Goal: Find specific page/section: Find specific page/section

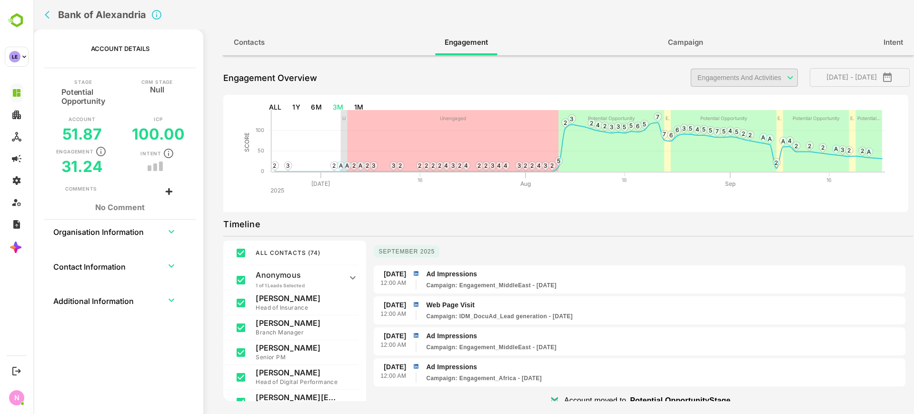
scroll to position [6424, 0]
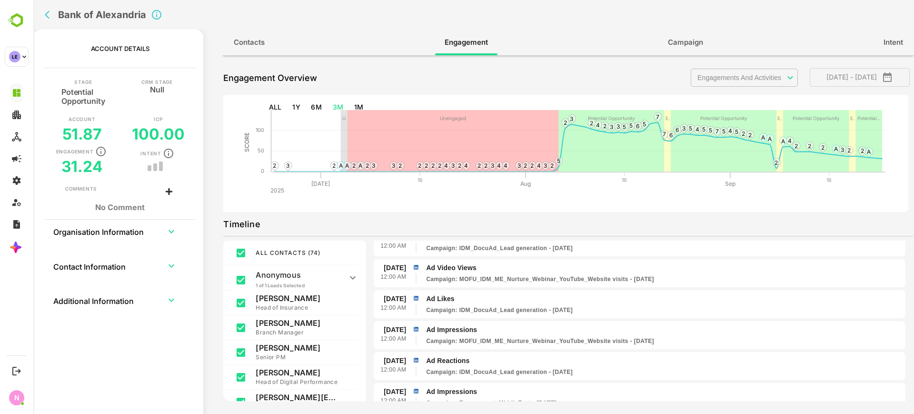
click at [52, 19] on icon "back" at bounding box center [50, 15] width 10 height 10
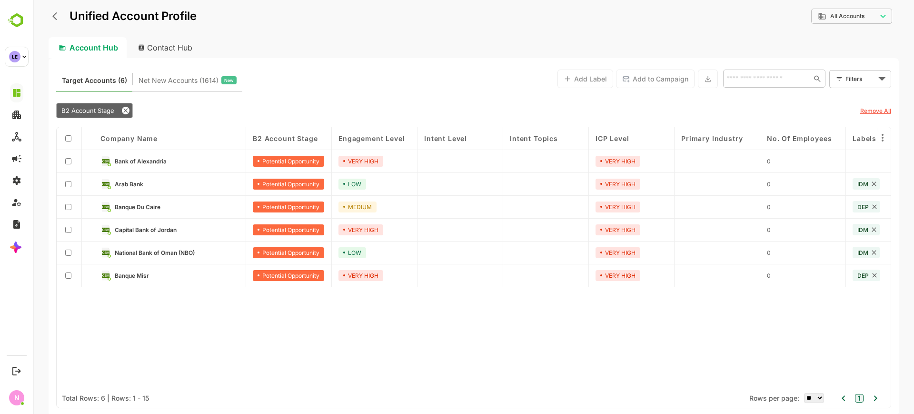
click at [161, 232] on span "Capital Bank of Jordan" at bounding box center [146, 229] width 62 height 7
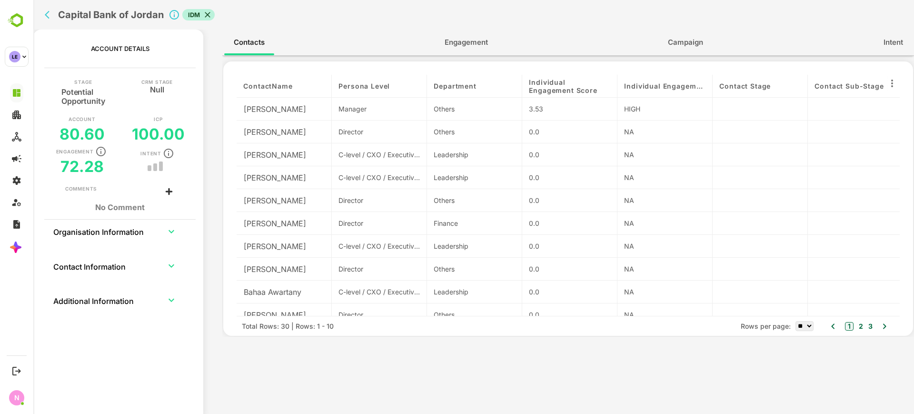
click at [51, 18] on icon "back" at bounding box center [50, 15] width 10 height 10
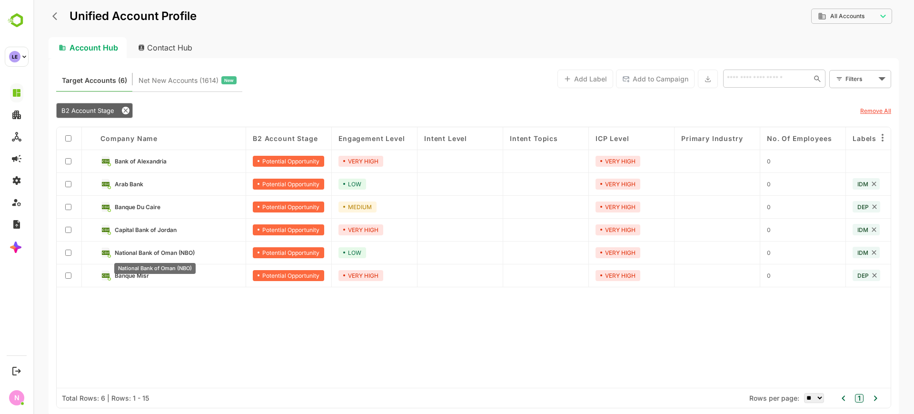
click at [136, 273] on div "National Bank of Oman (NBO)" at bounding box center [154, 268] width 81 height 11
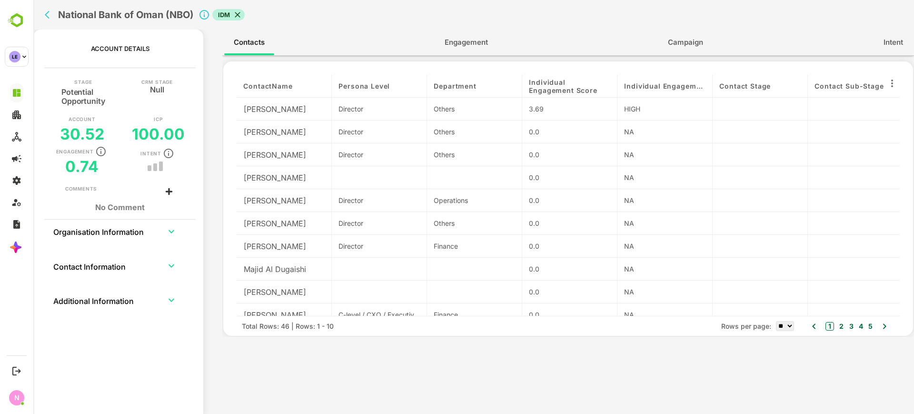
click at [459, 45] on span "Engagement" at bounding box center [465, 42] width 43 height 12
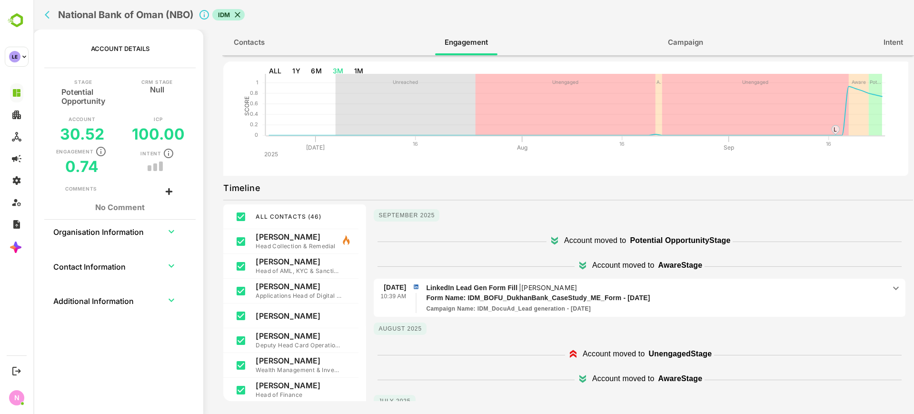
scroll to position [0, 0]
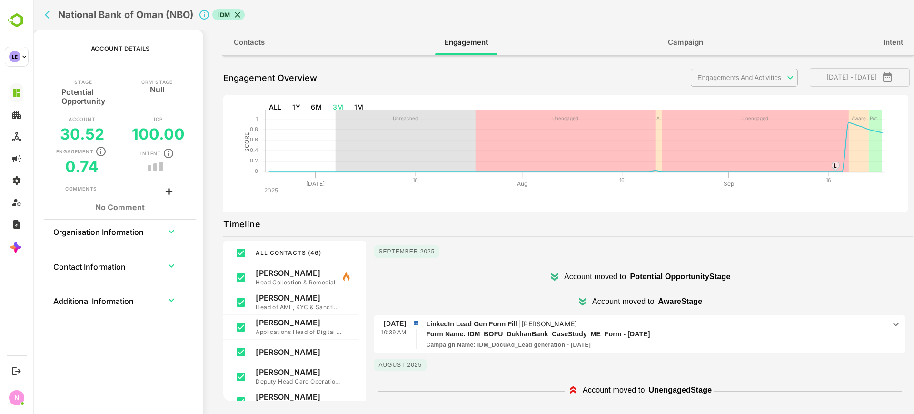
click at [736, 75] on body "**********" at bounding box center [473, 207] width 880 height 414
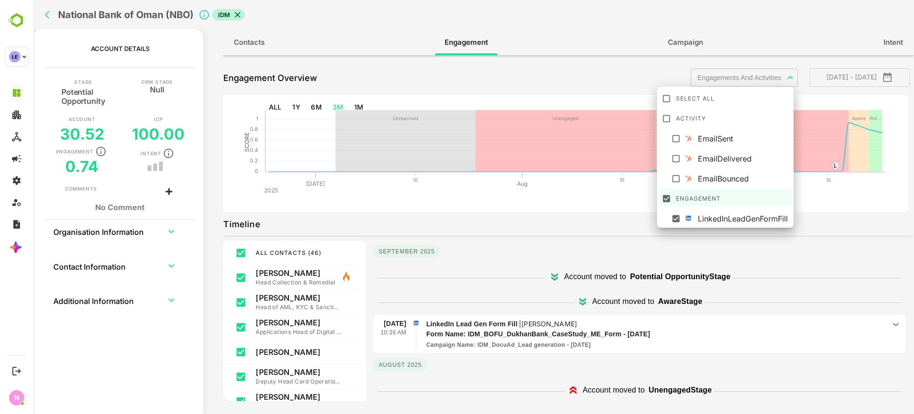
click at [41, 10] on div at bounding box center [473, 207] width 880 height 414
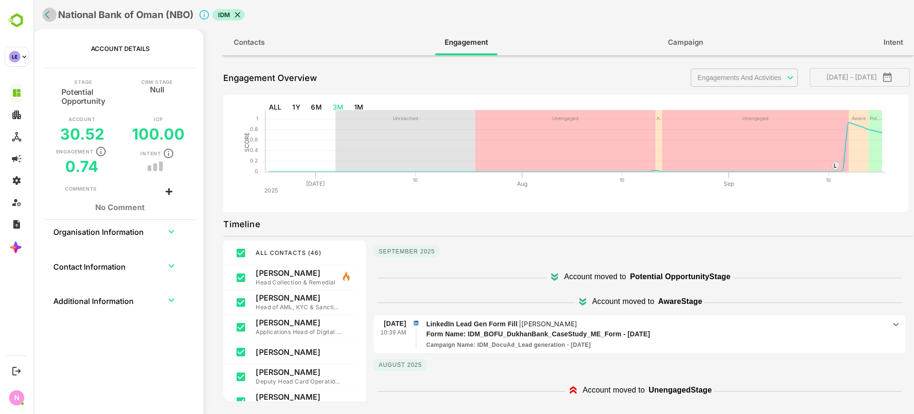
click at [51, 20] on button "back" at bounding box center [49, 15] width 14 height 14
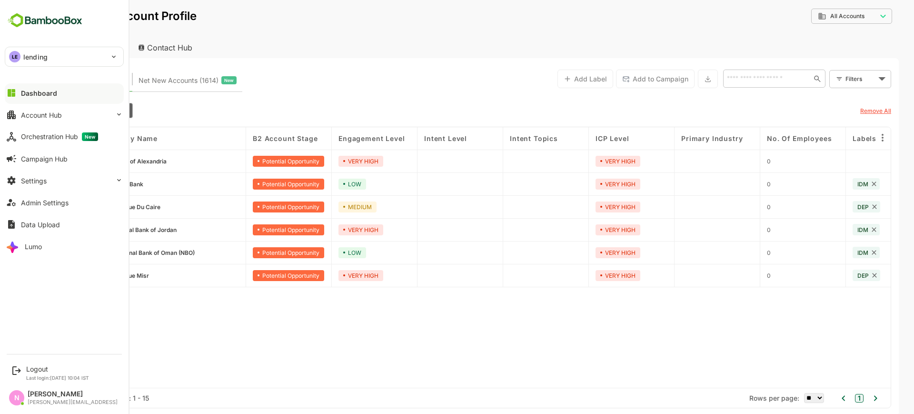
click at [28, 60] on p "lending" at bounding box center [35, 57] width 24 height 10
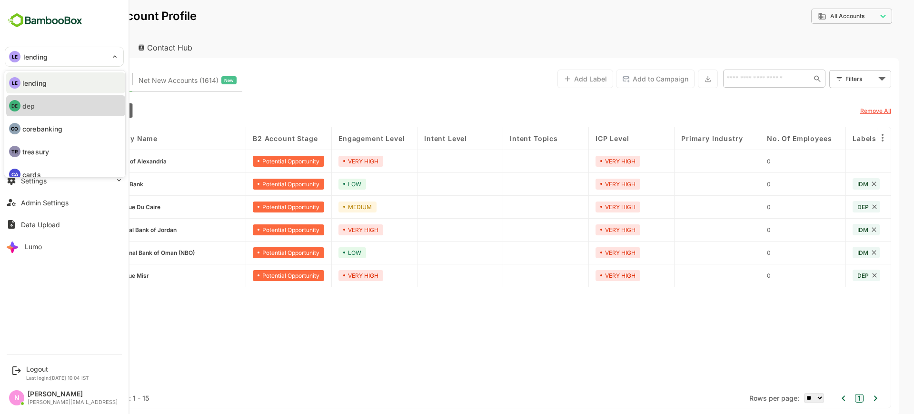
click at [51, 106] on li "DE dep" at bounding box center [65, 105] width 119 height 21
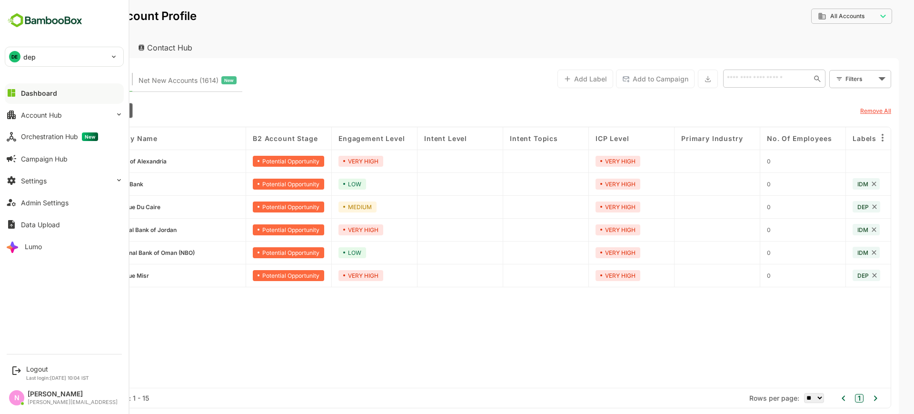
click at [34, 49] on div "DE dep" at bounding box center [58, 56] width 107 height 19
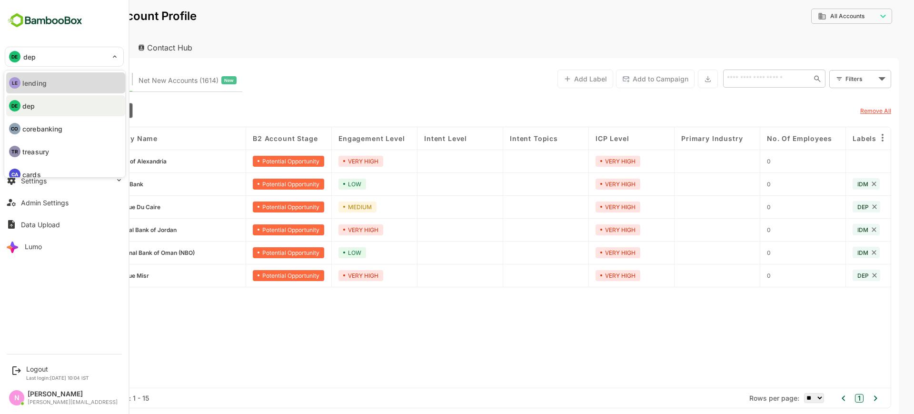
click at [43, 90] on li "LE lending" at bounding box center [65, 82] width 119 height 21
type input "*******"
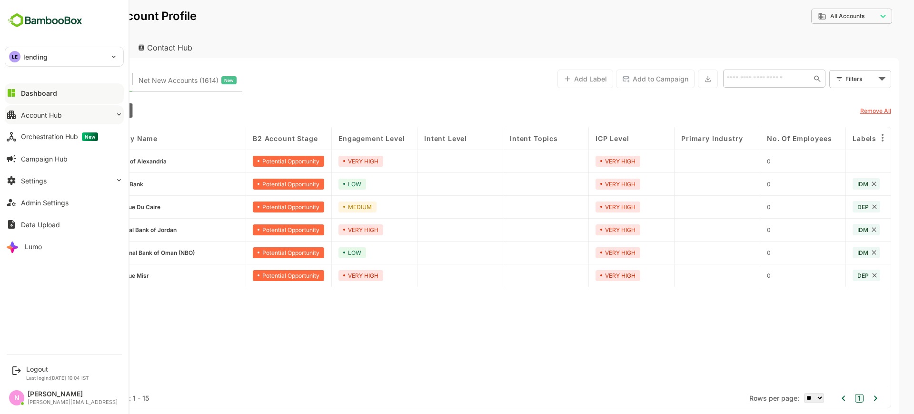
click at [69, 115] on button "Account Hub" at bounding box center [64, 114] width 119 height 19
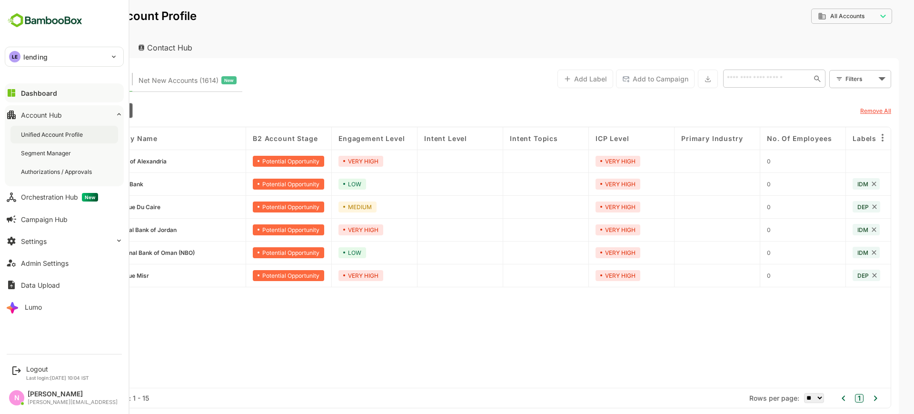
click at [69, 129] on div "Unified Account Profile" at bounding box center [64, 135] width 108 height 18
click at [85, 60] on div "LE lending" at bounding box center [58, 56] width 107 height 19
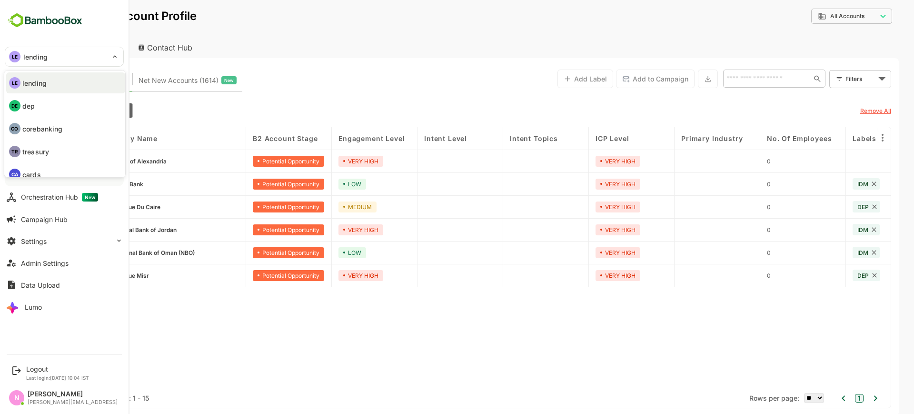
click at [38, 101] on li "DE dep" at bounding box center [65, 105] width 119 height 21
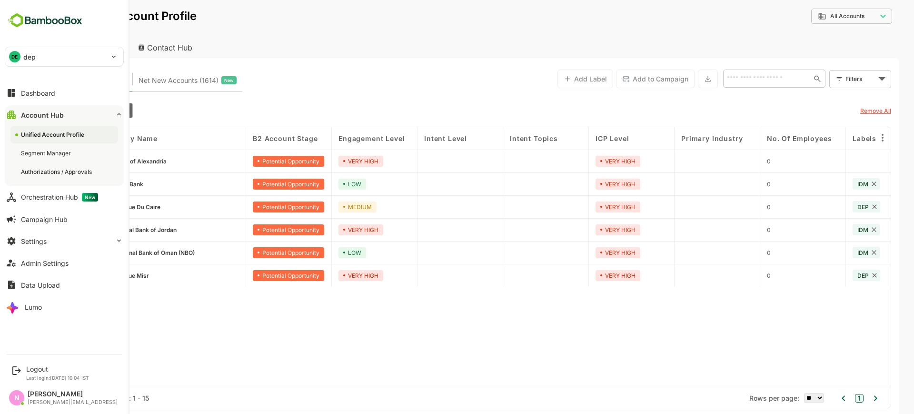
click at [62, 57] on div "DE dep" at bounding box center [58, 56] width 107 height 19
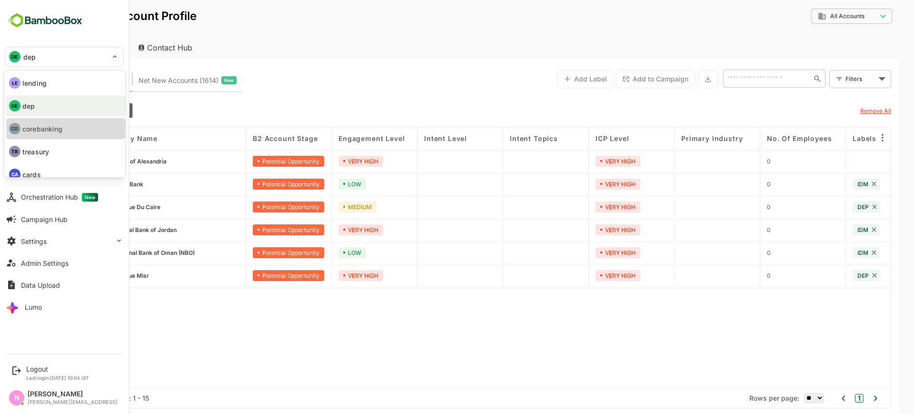
click at [34, 136] on li "CO corebanking" at bounding box center [65, 128] width 119 height 21
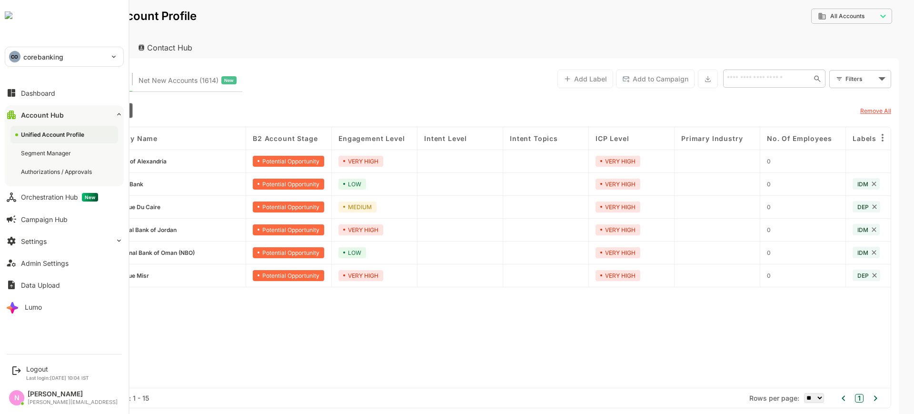
click at [29, 61] on p "corebanking" at bounding box center [43, 57] width 40 height 10
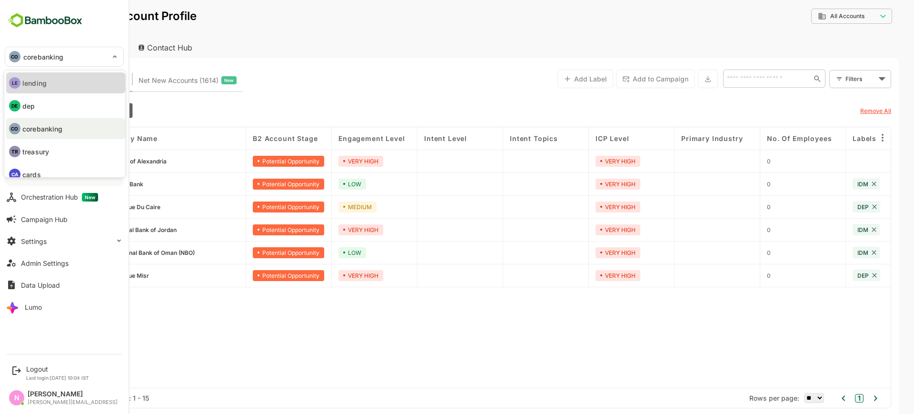
click at [41, 80] on p "lending" at bounding box center [34, 83] width 24 height 10
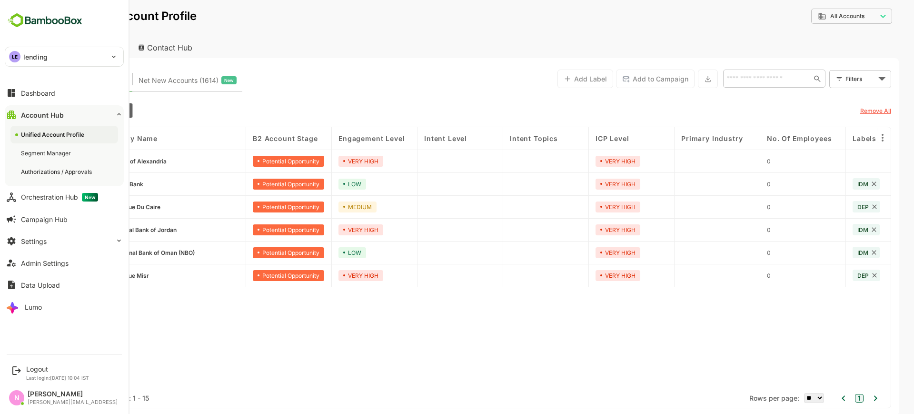
click at [53, 59] on div "LE lending" at bounding box center [58, 56] width 107 height 19
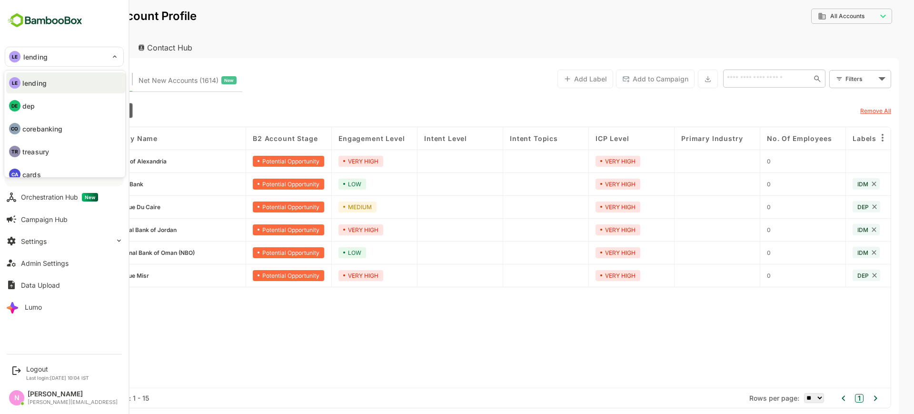
click at [30, 103] on p "dep" at bounding box center [28, 106] width 12 height 10
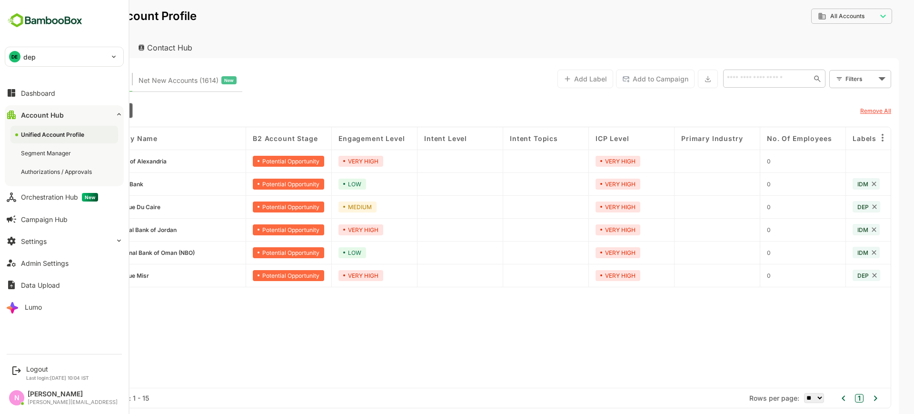
click at [25, 56] on p "dep" at bounding box center [29, 57] width 12 height 10
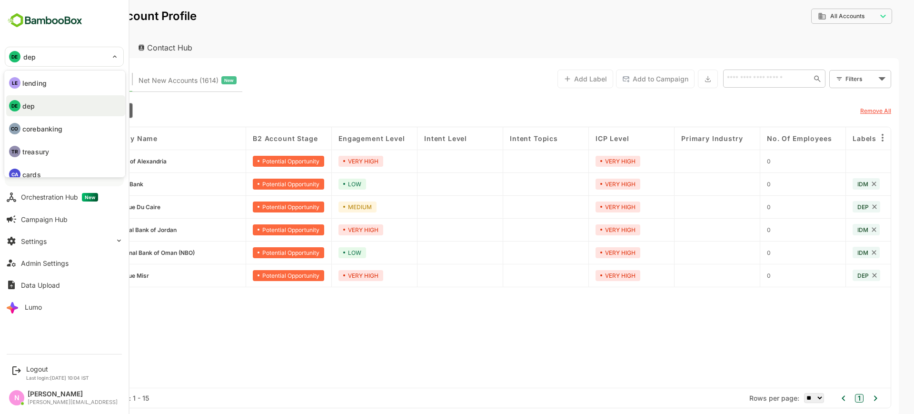
click at [46, 128] on p "corebanking" at bounding box center [42, 129] width 40 height 10
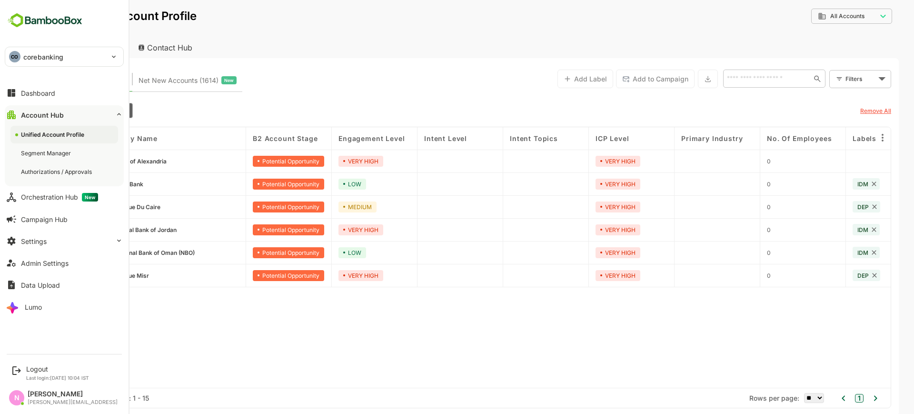
click at [31, 60] on p "corebanking" at bounding box center [43, 57] width 40 height 10
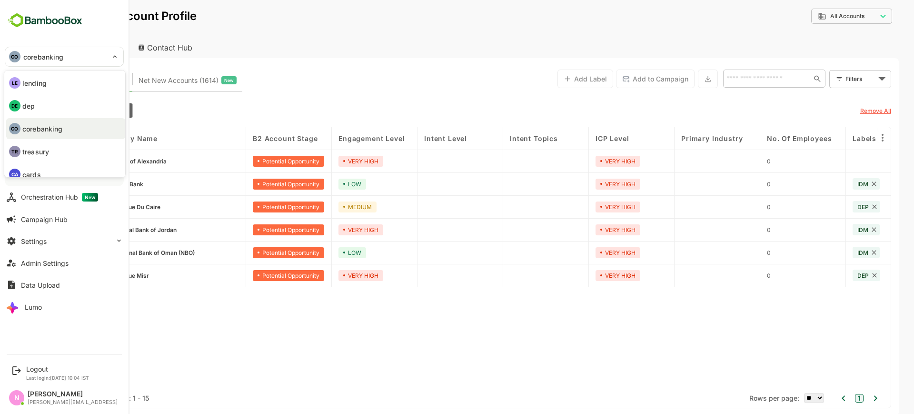
click at [292, 64] on div at bounding box center [457, 207] width 914 height 414
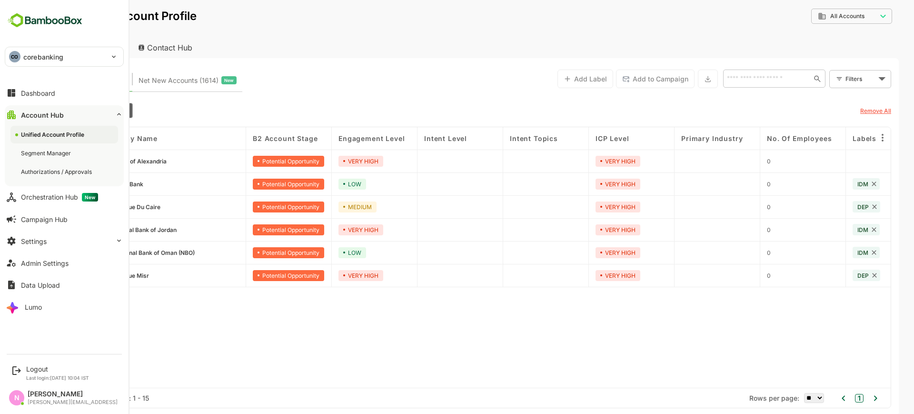
click at [35, 57] on p "corebanking" at bounding box center [43, 57] width 40 height 10
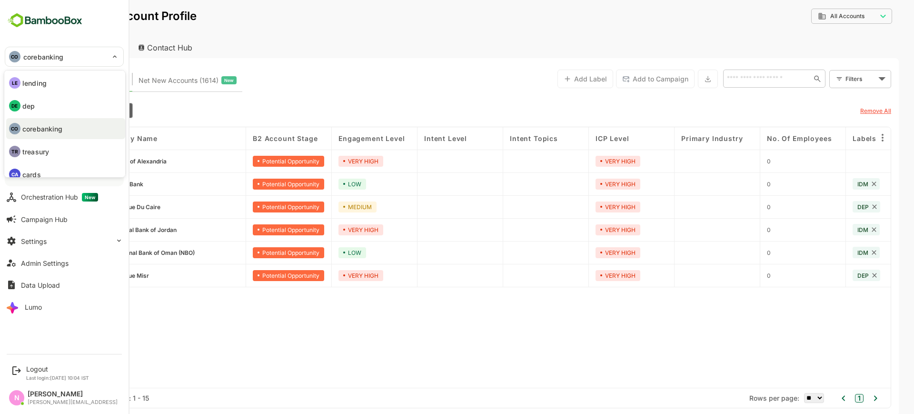
click at [48, 149] on p "treasury" at bounding box center [35, 152] width 27 height 10
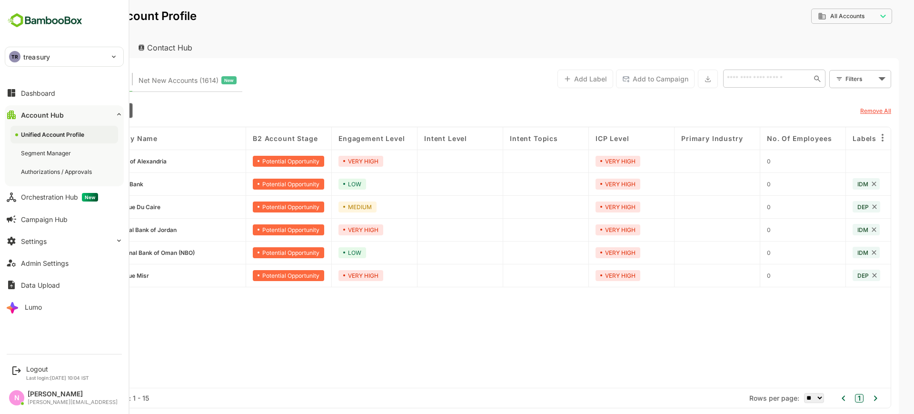
click at [59, 59] on div "TR treasury" at bounding box center [58, 56] width 107 height 19
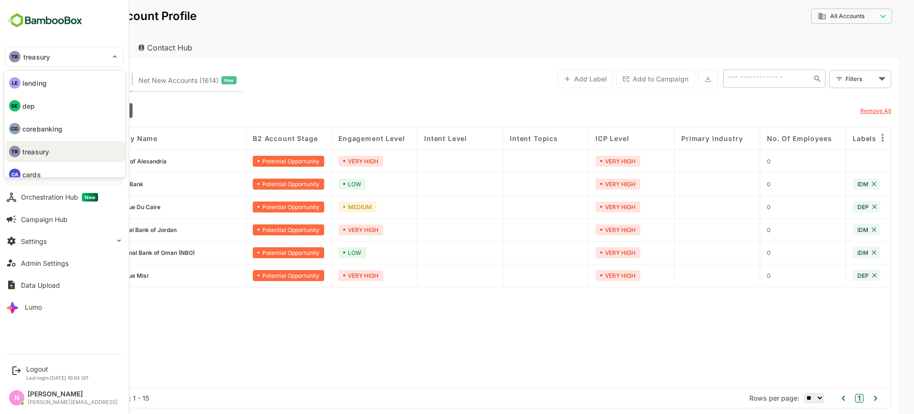
click at [43, 169] on li "CA cards" at bounding box center [65, 174] width 119 height 21
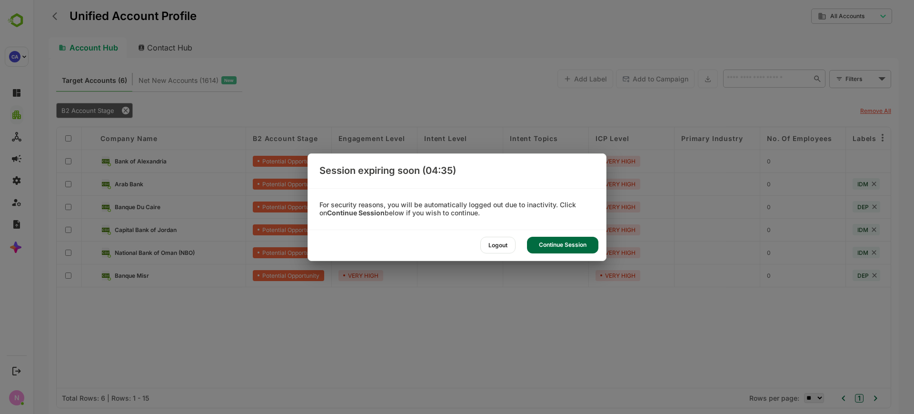
click at [566, 237] on div "Continue Session" at bounding box center [562, 245] width 71 height 17
